Goal: Task Accomplishment & Management: Manage account settings

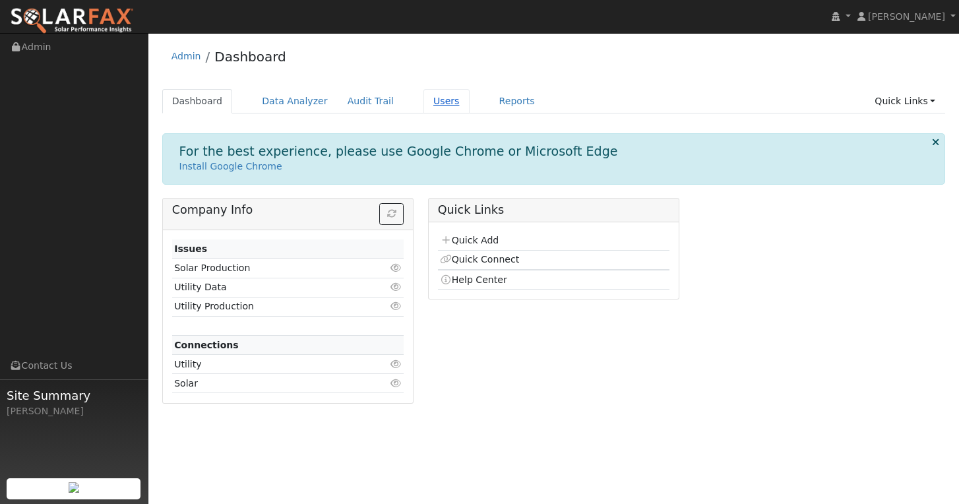
click at [423, 98] on link "Users" at bounding box center [446, 101] width 46 height 24
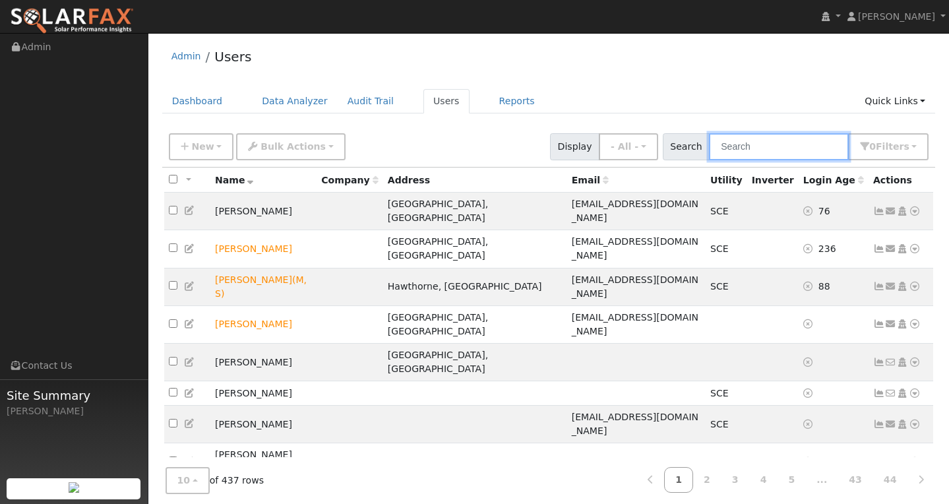
click at [760, 150] on input "text" at bounding box center [779, 146] width 140 height 27
paste input "[EMAIL_ADDRESS][DOMAIN_NAME]"
type input "[EMAIL_ADDRESS][DOMAIN_NAME]"
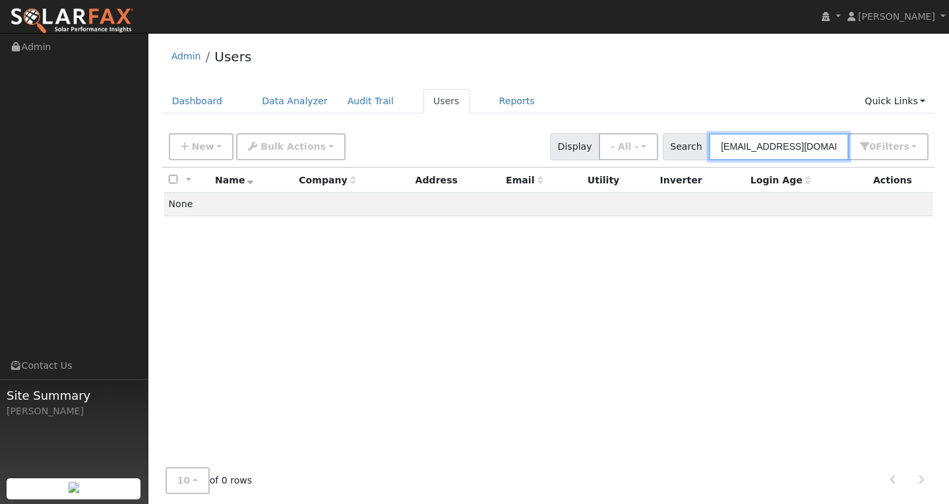
click at [784, 140] on input "[EMAIL_ADDRESS][DOMAIN_NAME]" at bounding box center [779, 146] width 140 height 27
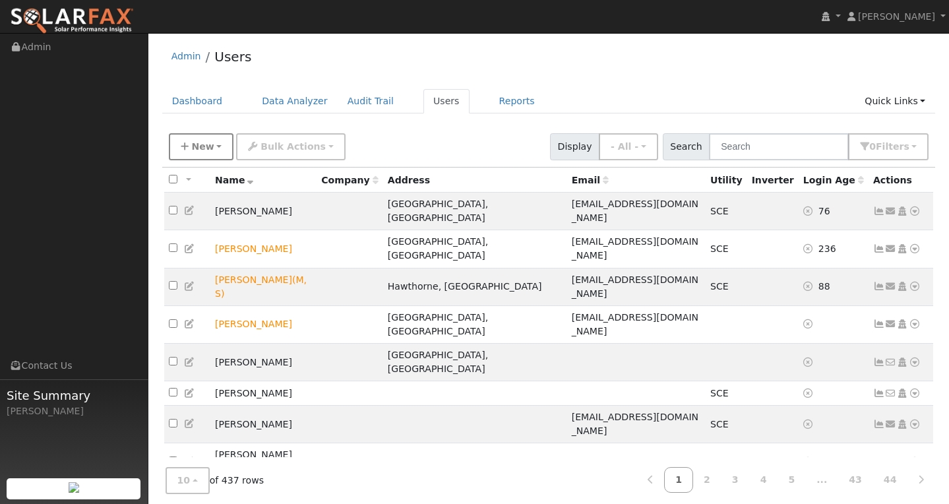
click at [208, 148] on span "New" at bounding box center [202, 146] width 22 height 11
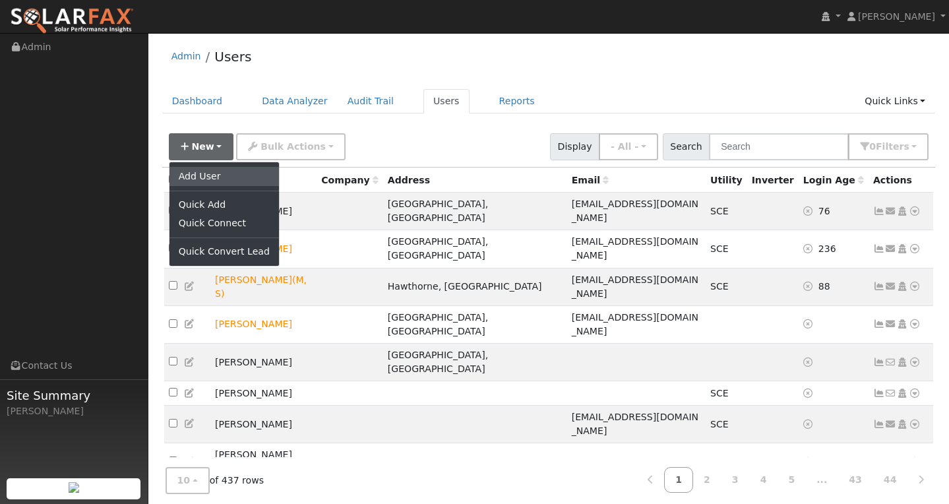
click at [200, 175] on link "Add User" at bounding box center [223, 176] width 109 height 18
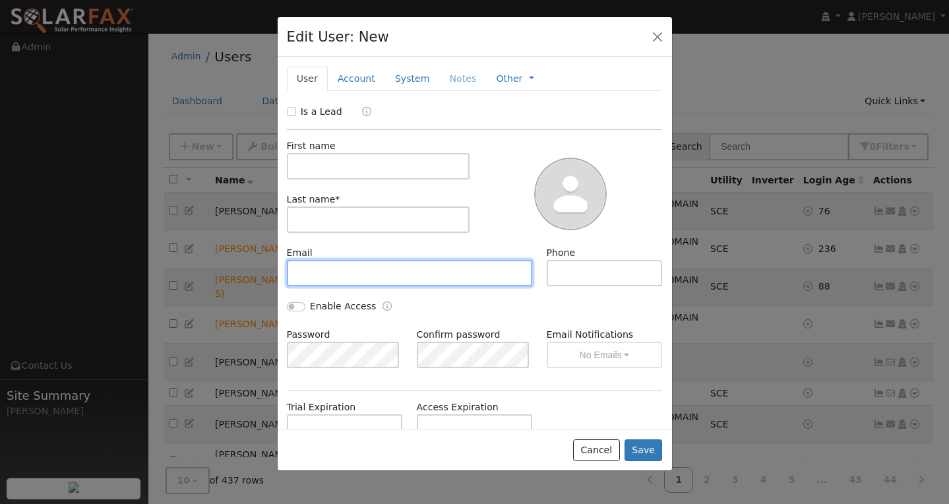
paste input "[EMAIL_ADDRESS][DOMAIN_NAME]"
type input "[EMAIL_ADDRESS][DOMAIN_NAME]"
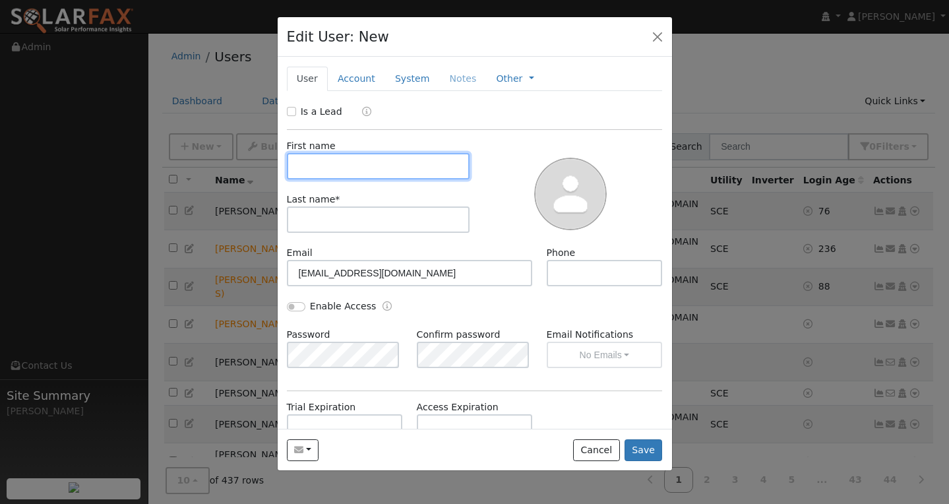
click at [355, 166] on input "text" at bounding box center [378, 166] width 183 height 26
type input "d"
type input "[PERSON_NAME]"
click at [401, 166] on input "[PERSON_NAME]" at bounding box center [378, 166] width 183 height 26
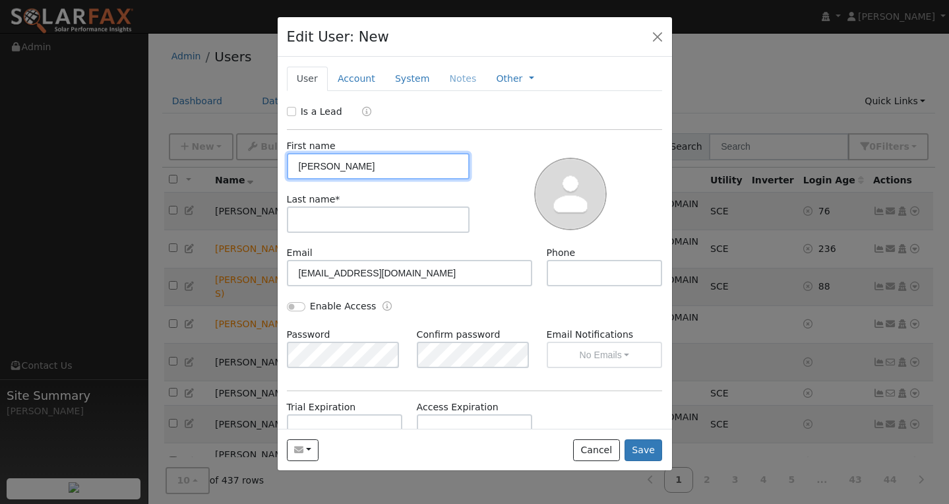
click at [401, 166] on input "[PERSON_NAME]" at bounding box center [378, 166] width 183 height 26
type input "[PERSON_NAME]"
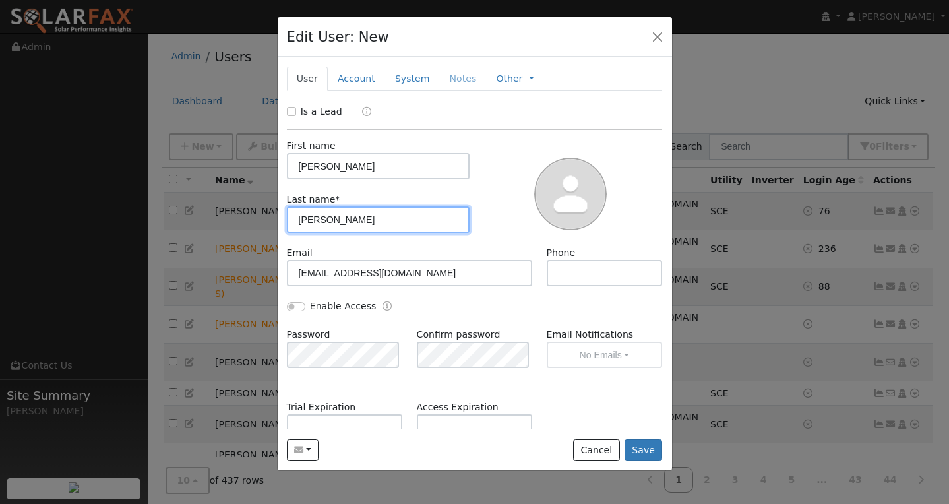
type input "[PERSON_NAME]"
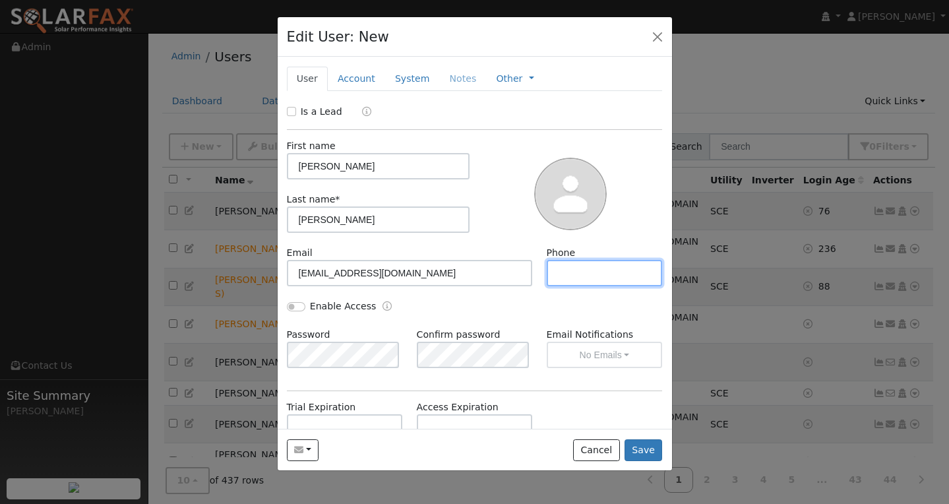
click at [570, 274] on input "text" at bounding box center [605, 273] width 116 height 26
paste input "7605142881"
type input "7605142881"
click at [523, 299] on div "Enable Access" at bounding box center [475, 313] width 390 height 28
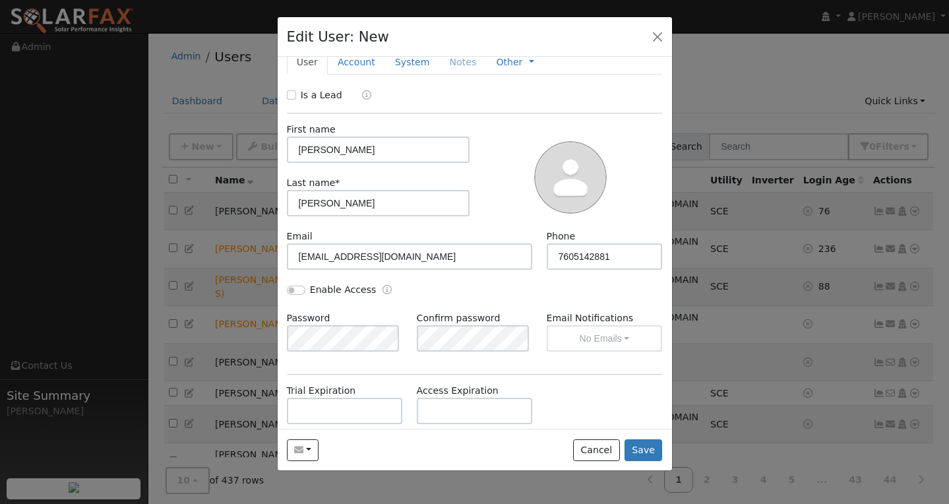
scroll to position [58, 0]
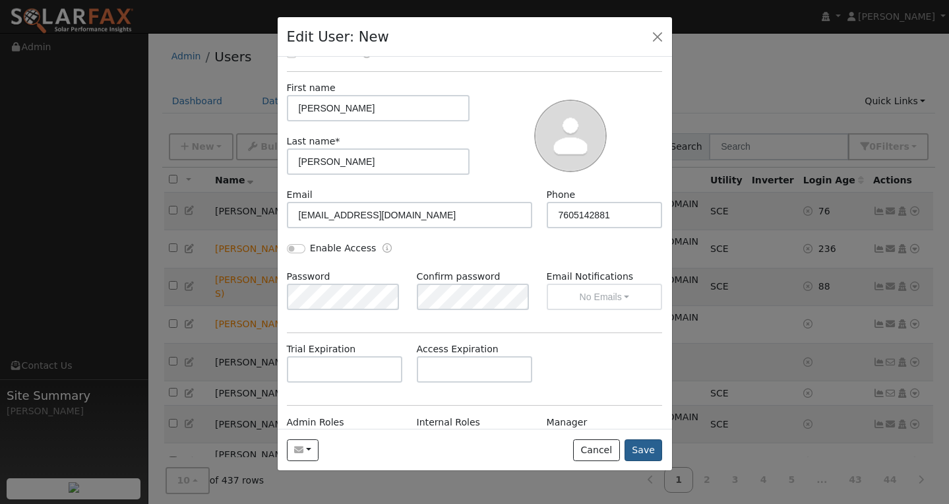
click at [647, 444] on button "Save" at bounding box center [644, 450] width 38 height 22
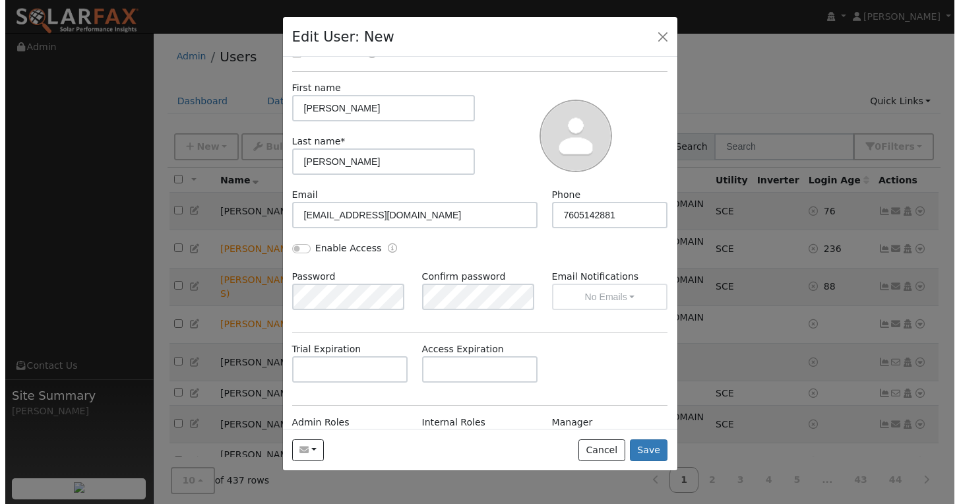
scroll to position [0, 0]
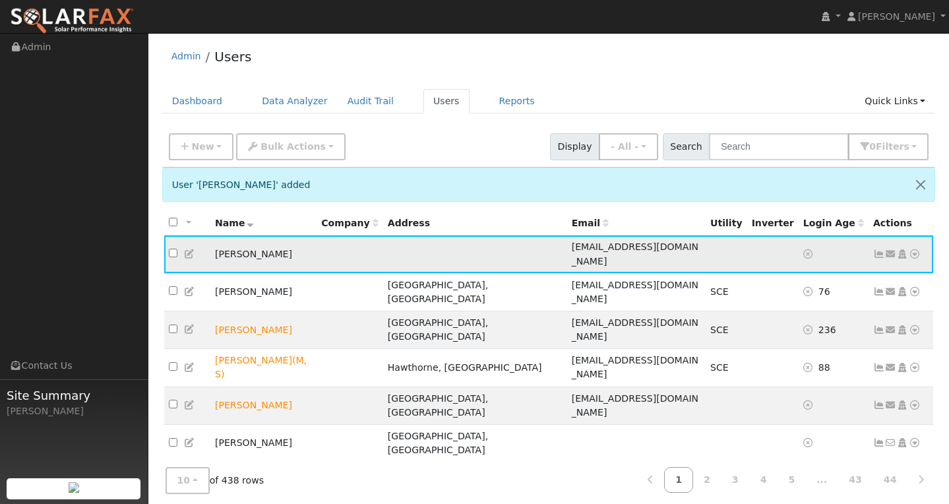
click at [880, 249] on icon at bounding box center [879, 253] width 12 height 9
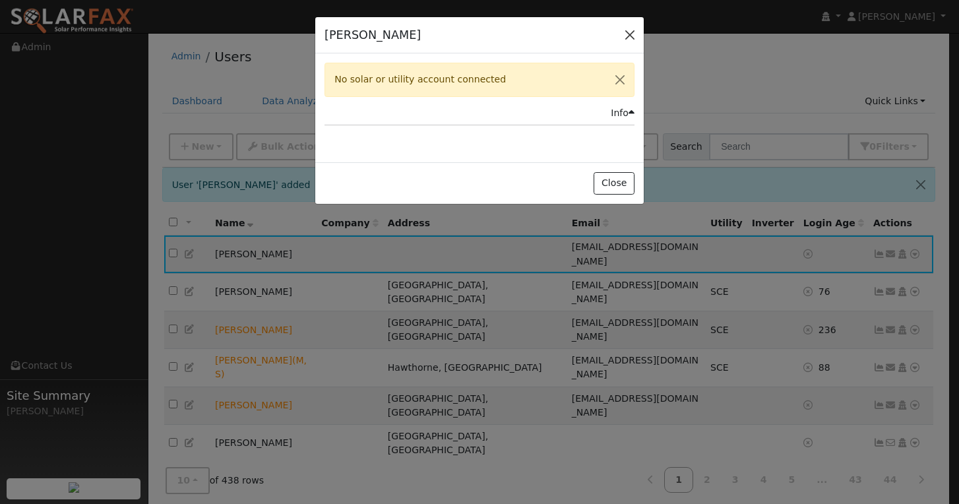
click at [630, 37] on button "button" at bounding box center [630, 35] width 18 height 18
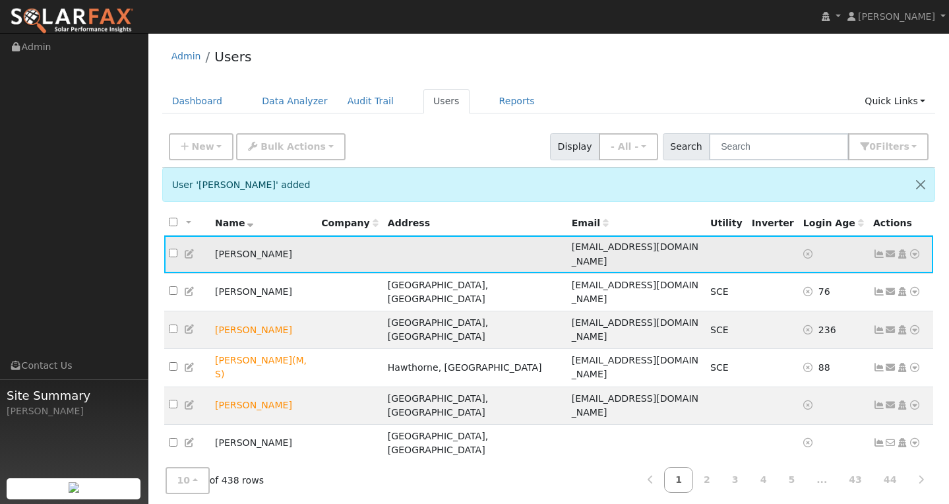
click at [915, 249] on icon at bounding box center [915, 253] width 12 height 9
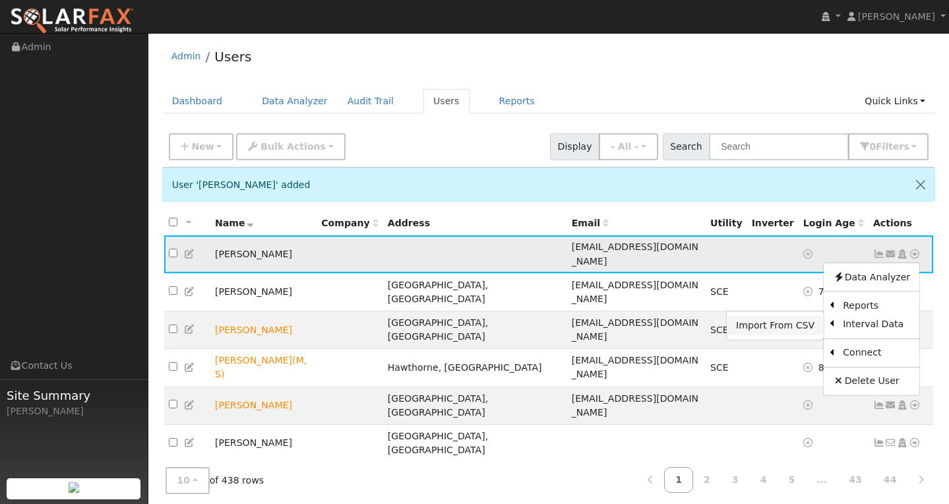
click at [787, 319] on link "Import From CSV" at bounding box center [775, 325] width 97 height 18
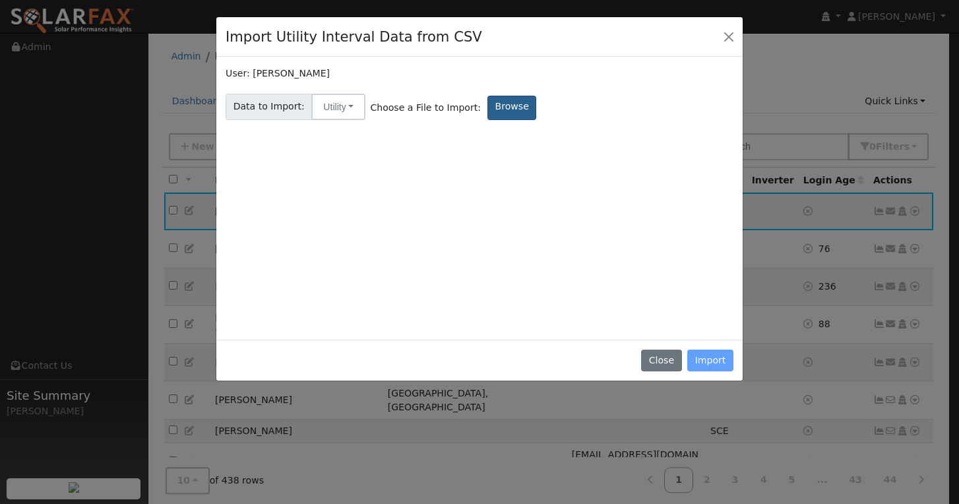
click at [499, 102] on label "Browse" at bounding box center [511, 108] width 49 height 24
click at [0, 0] on input "Browse" at bounding box center [0, 0] width 0 height 0
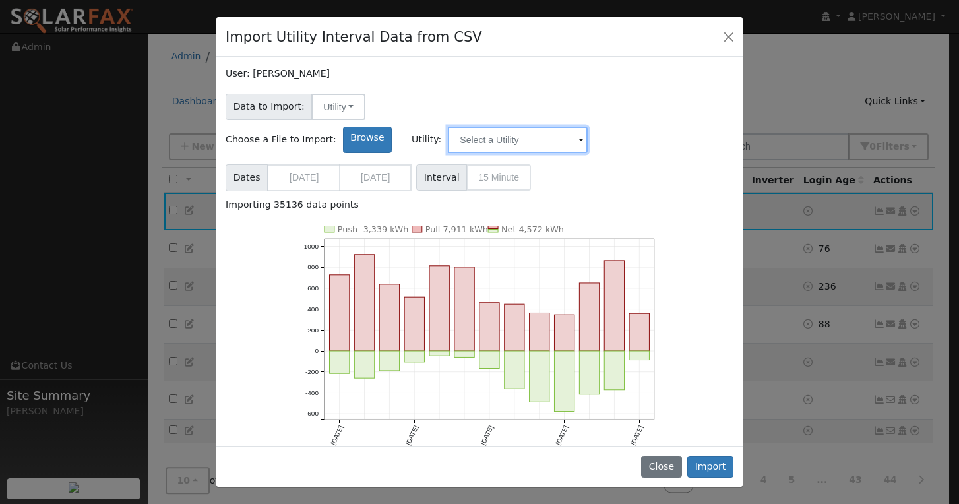
click at [588, 127] on input "text" at bounding box center [518, 140] width 140 height 26
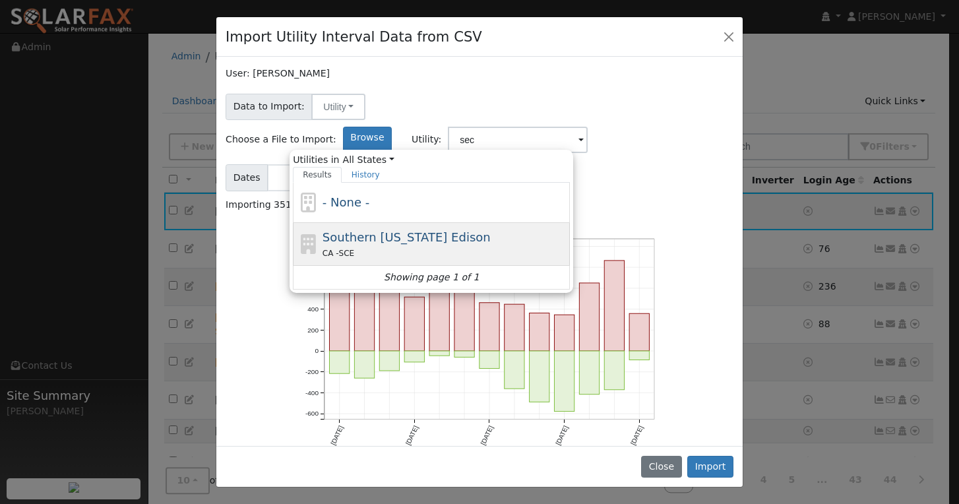
drag, startPoint x: 674, startPoint y: 111, endPoint x: 581, endPoint y: 214, distance: 138.7
click at [567, 246] on div "CA - SCE" at bounding box center [444, 253] width 245 height 14
type input "Southern [US_STATE] Edison"
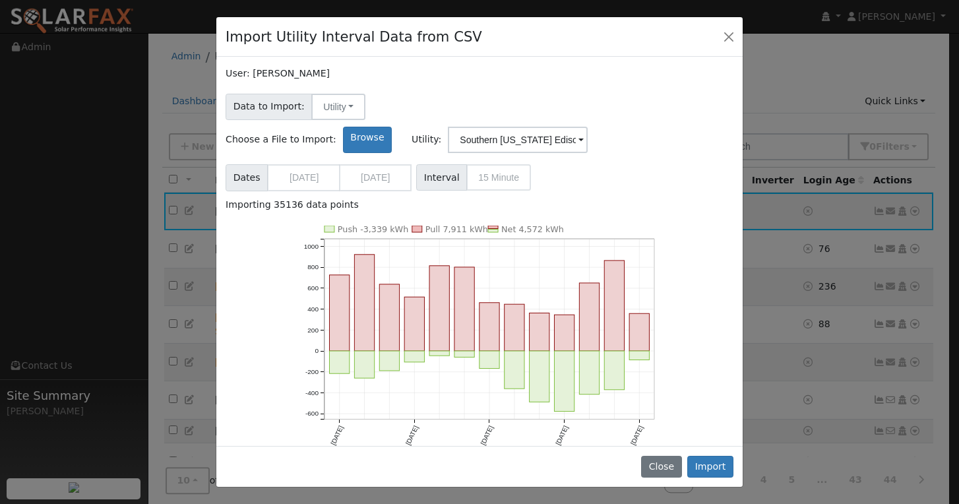
scroll to position [25, 0]
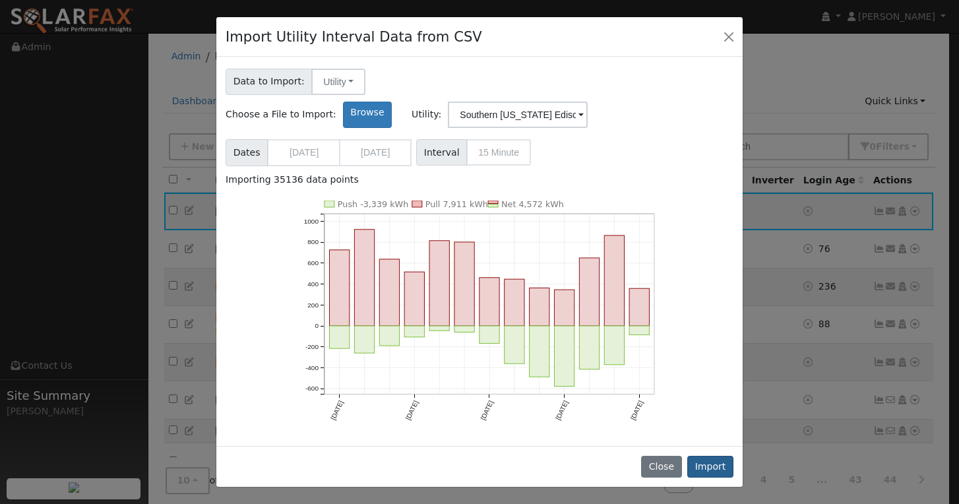
click at [718, 468] on button "Import" at bounding box center [710, 467] width 46 height 22
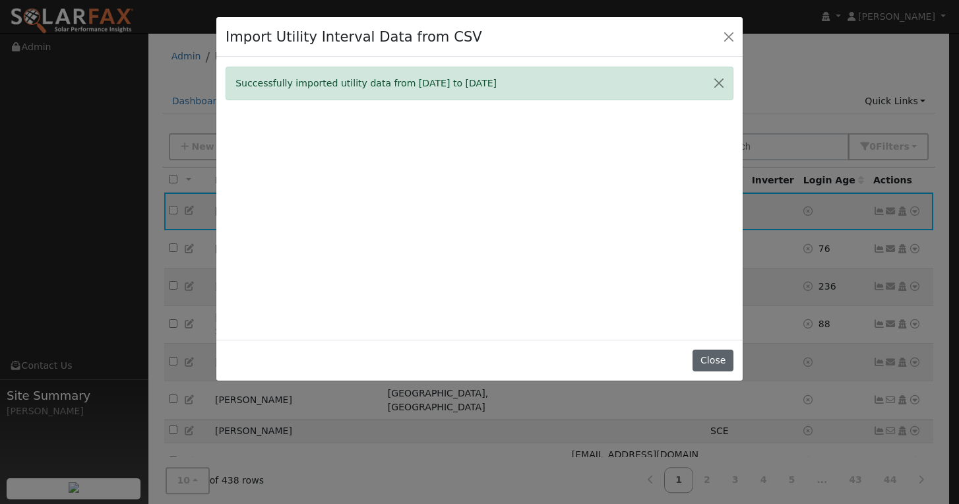
click at [716, 372] on button "Close" at bounding box center [712, 361] width 40 height 22
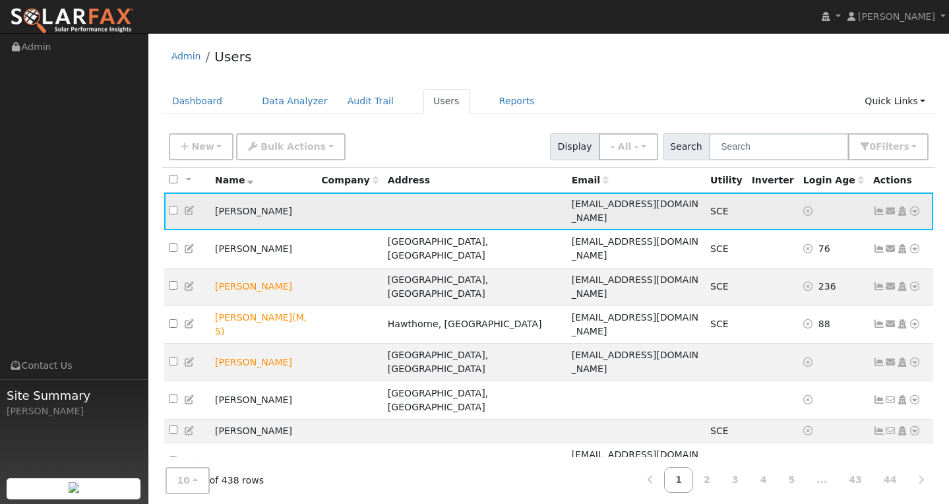
click at [879, 206] on icon at bounding box center [879, 210] width 12 height 9
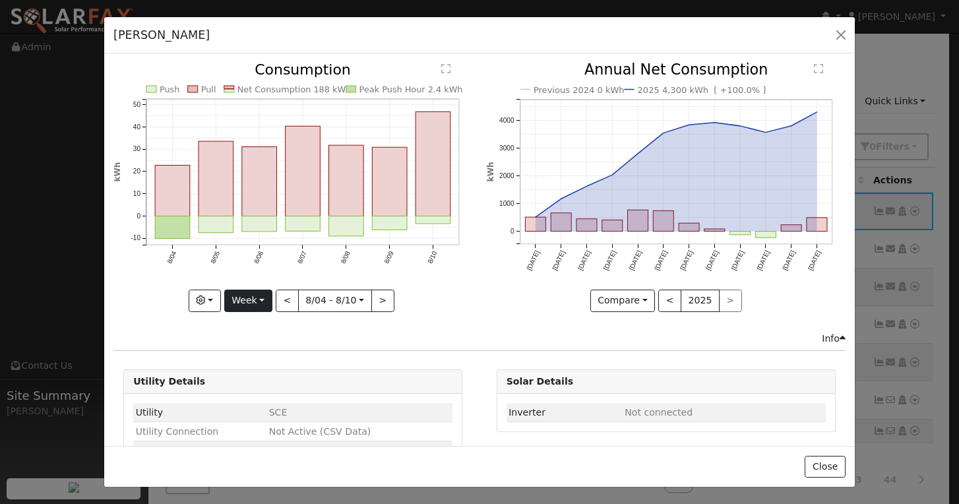
click at [257, 303] on button "Week" at bounding box center [248, 301] width 48 height 22
click at [245, 375] on link "Year" at bounding box center [271, 383] width 92 height 18
type input "[DATE]"
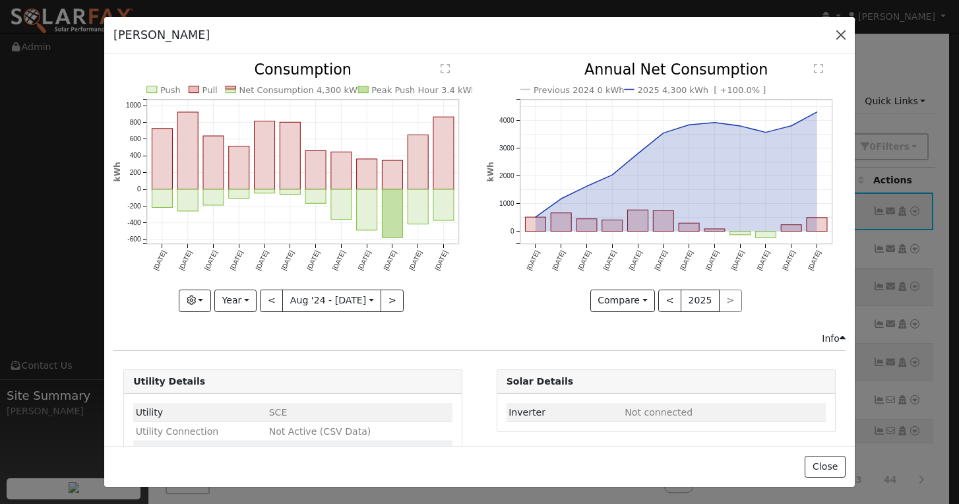
click at [847, 33] on button "button" at bounding box center [841, 35] width 18 height 18
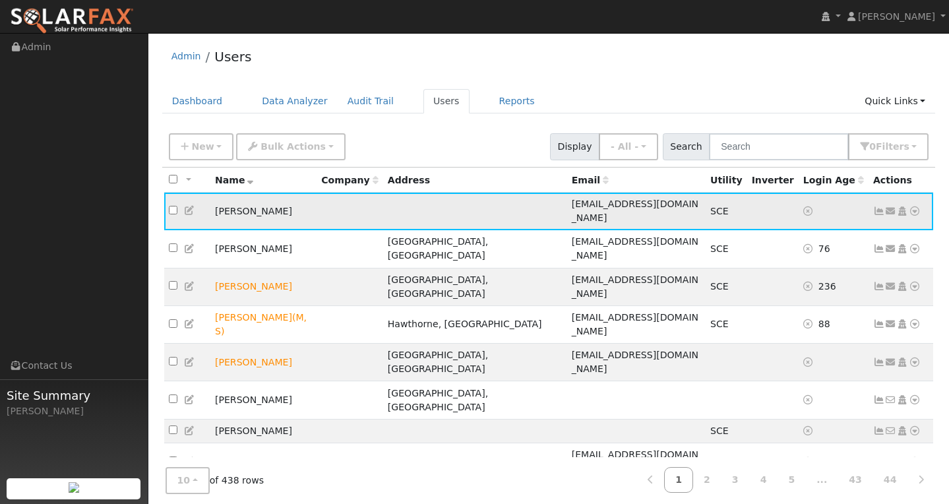
click at [882, 206] on icon at bounding box center [879, 210] width 12 height 9
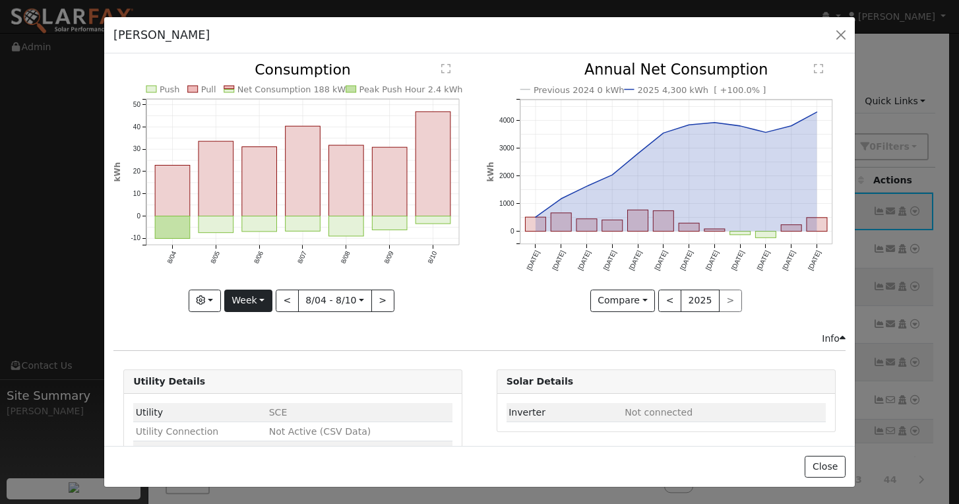
click at [250, 295] on button "Week" at bounding box center [248, 301] width 48 height 22
click at [252, 382] on link "Year" at bounding box center [271, 383] width 92 height 18
type input "[DATE]"
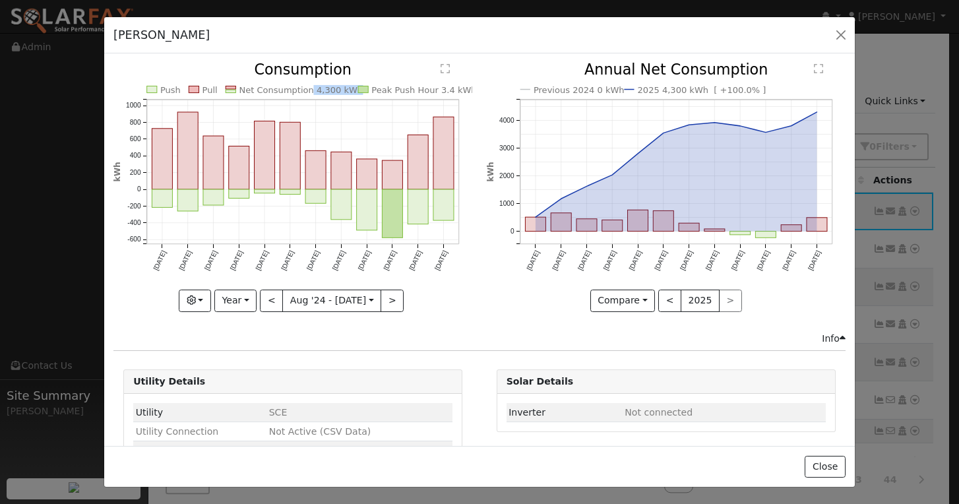
copy text "4,300 kWh"
drag, startPoint x: 302, startPoint y: 90, endPoint x: 344, endPoint y: 92, distance: 42.3
click at [344, 92] on text "Net Consumption 4,300 kWh" at bounding box center [301, 90] width 124 height 10
